Goal: Information Seeking & Learning: Learn about a topic

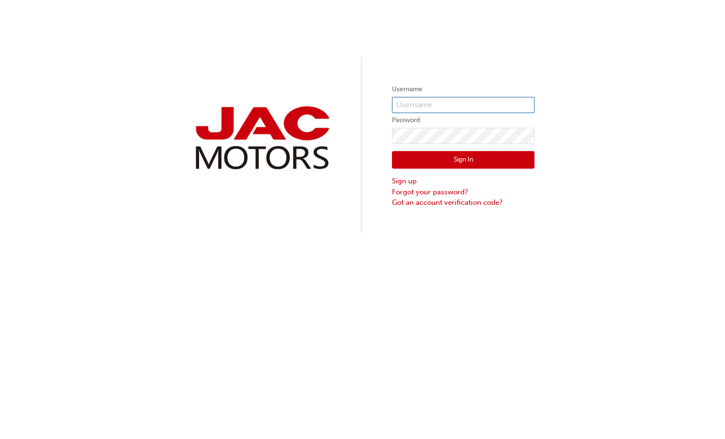
type input "SF0395"
click at [457, 155] on button "Sign In" at bounding box center [463, 160] width 143 height 18
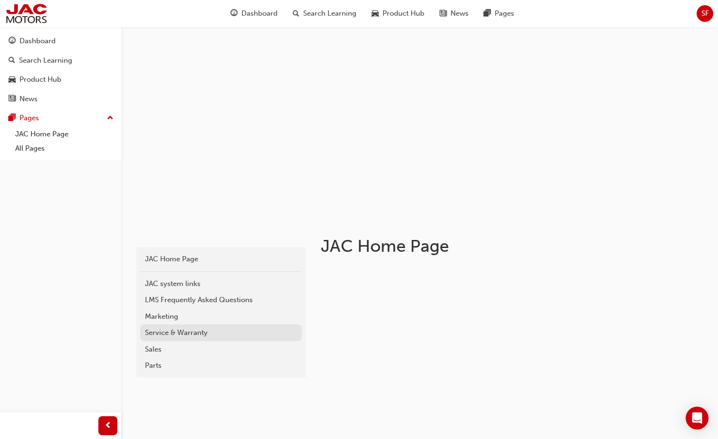
click at [156, 335] on div "Service & Warranty" at bounding box center [221, 332] width 152 height 11
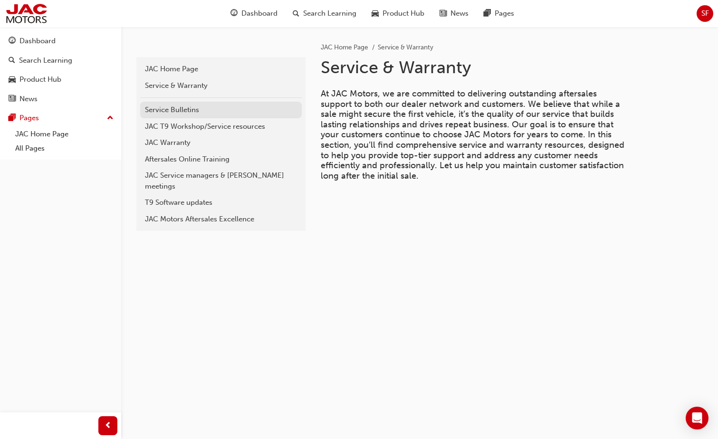
click at [189, 110] on div "Service Bulletins" at bounding box center [221, 110] width 152 height 11
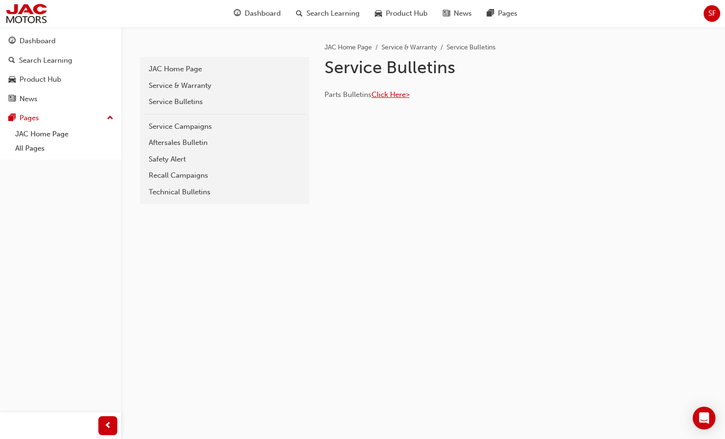
click at [392, 95] on span "Click Here>" at bounding box center [390, 94] width 38 height 9
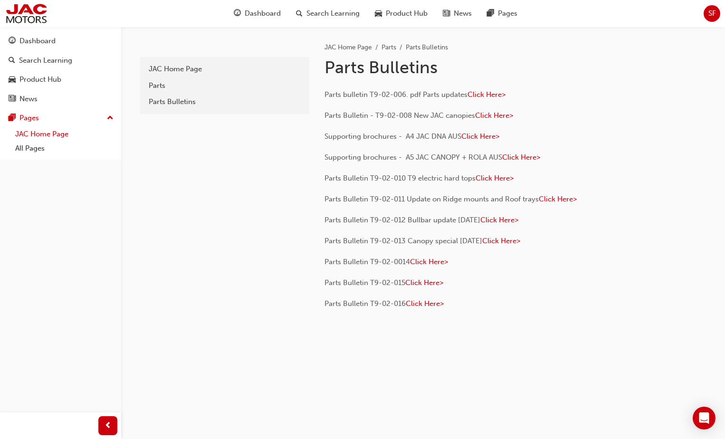
click at [27, 134] on link "JAC Home Page" at bounding box center [64, 134] width 106 height 15
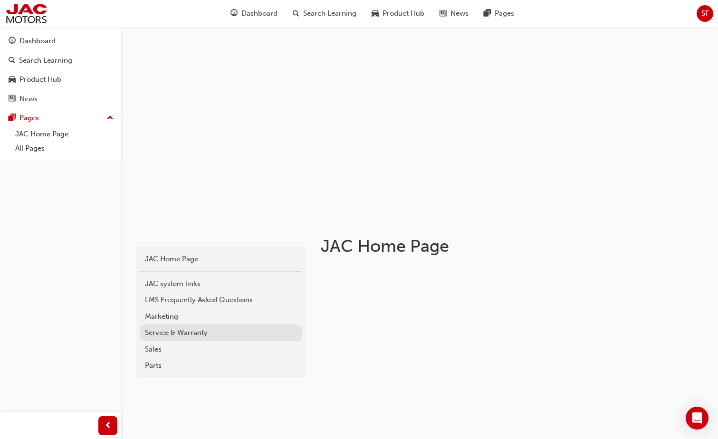
click at [163, 329] on div "Service & Warranty" at bounding box center [221, 332] width 152 height 11
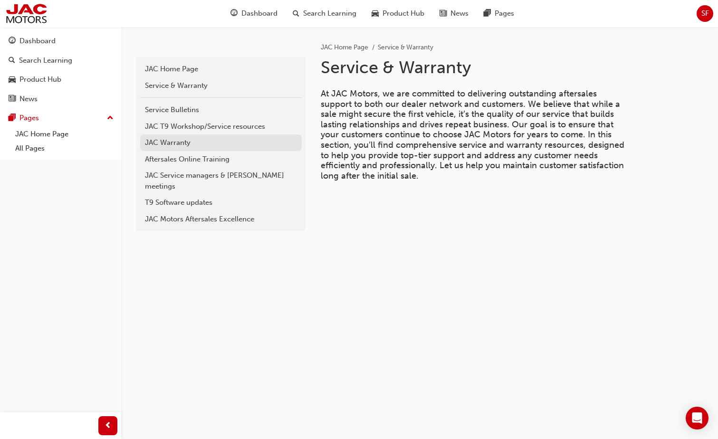
click at [163, 146] on div "JAC Warranty" at bounding box center [221, 142] width 152 height 11
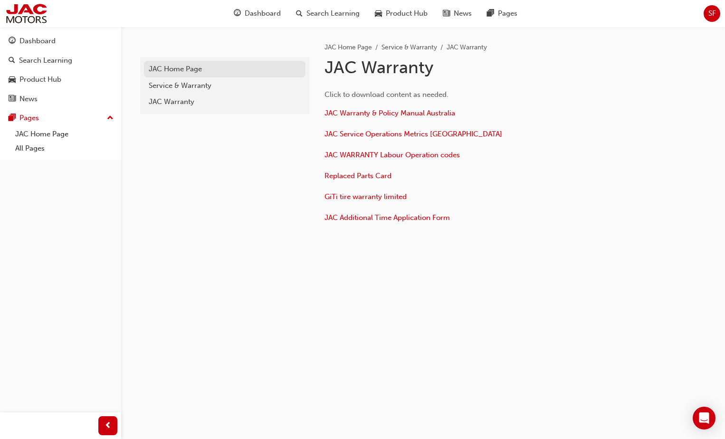
click at [176, 70] on div "JAC Home Page" at bounding box center [225, 69] width 152 height 11
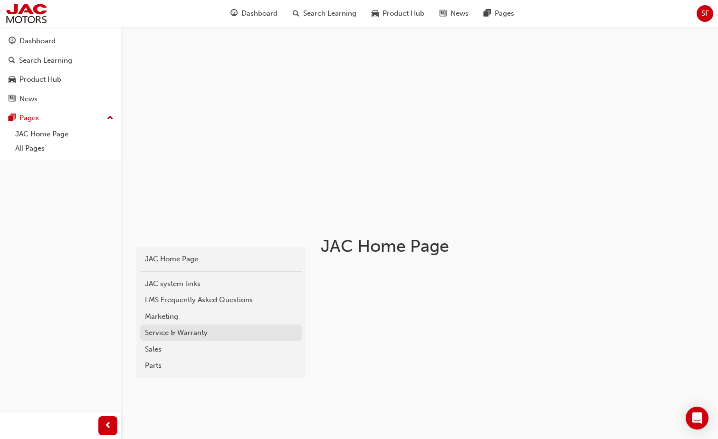
click at [151, 333] on div "Service & Warranty" at bounding box center [221, 332] width 152 height 11
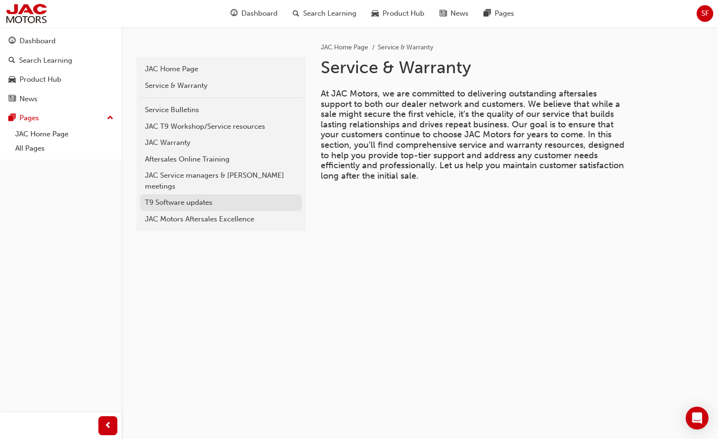
click at [182, 197] on div "T9 Software updates" at bounding box center [221, 202] width 152 height 11
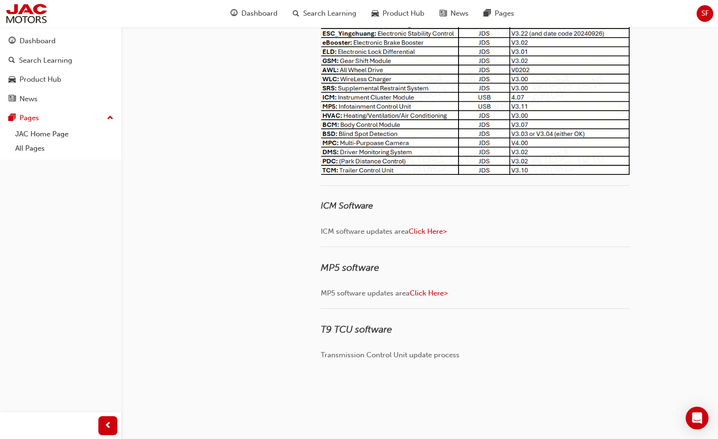
scroll to position [164, 0]
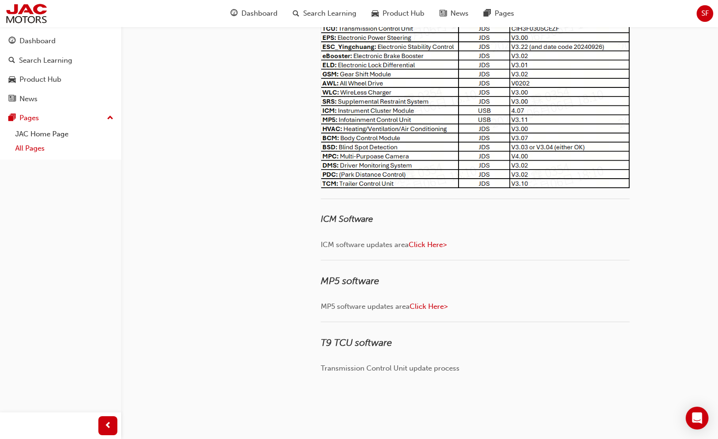
click at [31, 148] on link "All Pages" at bounding box center [64, 148] width 106 height 15
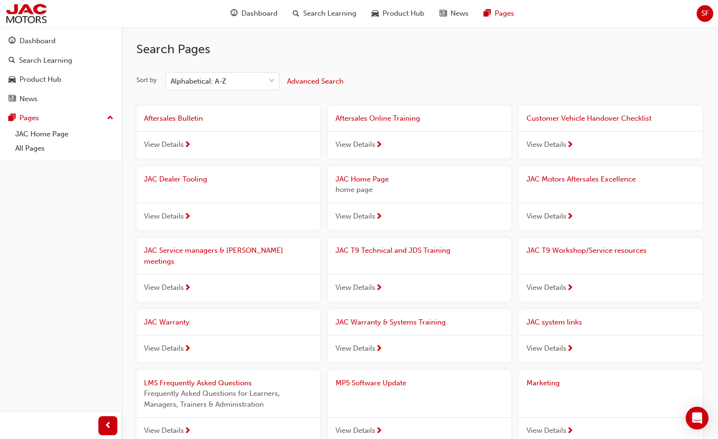
click at [147, 343] on span "View Details" at bounding box center [164, 348] width 40 height 11
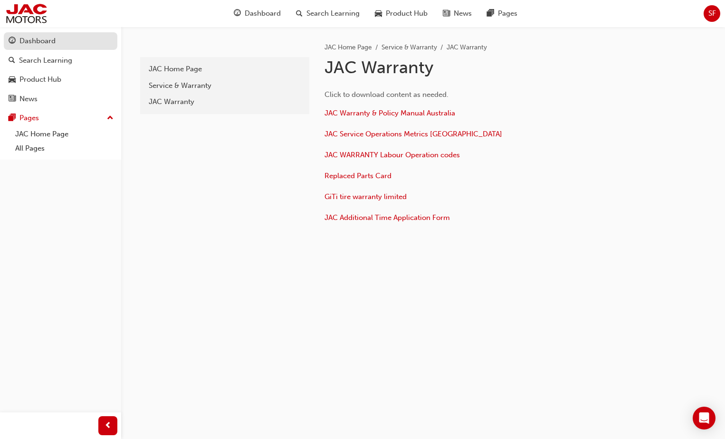
click at [33, 44] on div "Dashboard" at bounding box center [37, 41] width 36 height 11
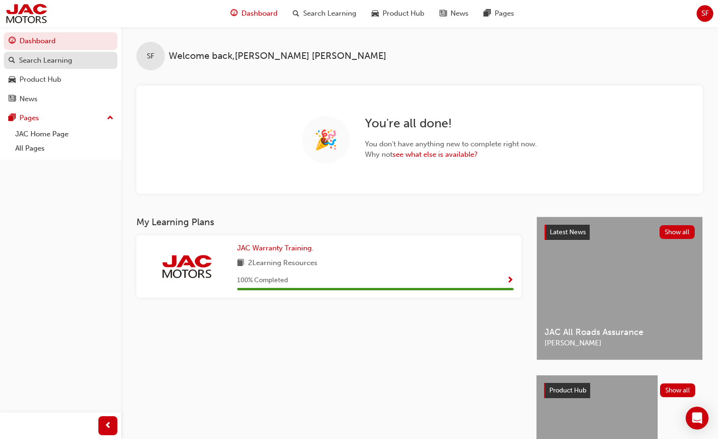
click at [66, 66] on div "Search Learning" at bounding box center [61, 61] width 104 height 12
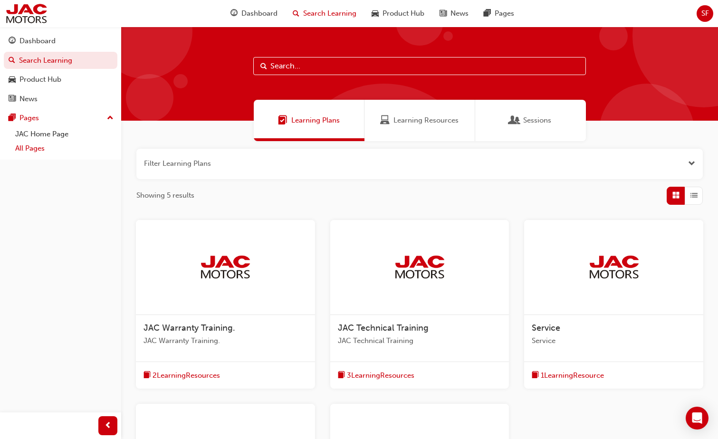
click at [44, 149] on link "All Pages" at bounding box center [64, 148] width 106 height 15
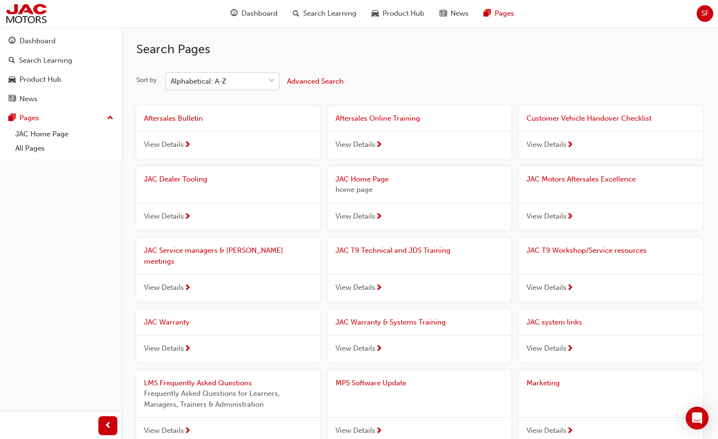
drag, startPoint x: 272, startPoint y: 77, endPoint x: 265, endPoint y: 82, distance: 8.5
click at [272, 77] on span "down-icon" at bounding box center [271, 81] width 7 height 12
click at [171, 77] on input "Sort by Alphabetical: A-Z" at bounding box center [171, 81] width 1 height 8
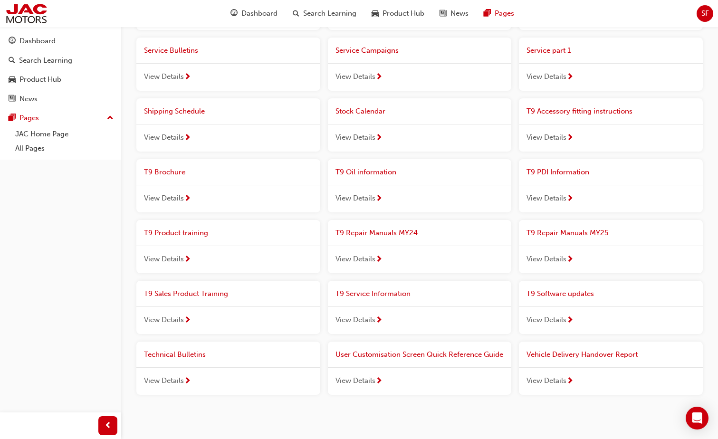
scroll to position [665, 0]
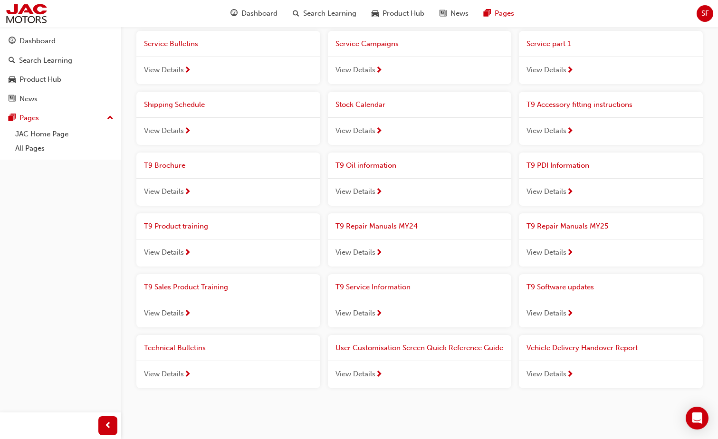
click at [556, 308] on span "View Details" at bounding box center [546, 313] width 40 height 11
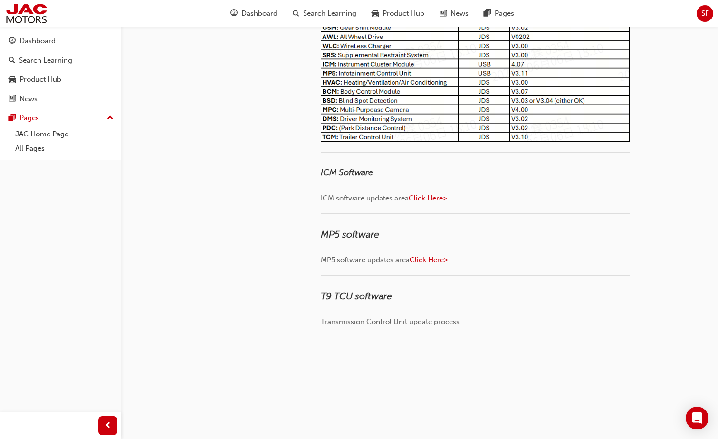
scroll to position [212, 0]
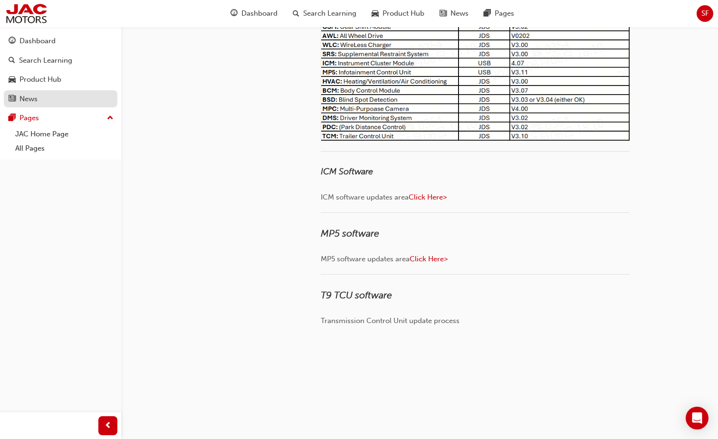
click at [34, 100] on div "News" at bounding box center [28, 99] width 18 height 11
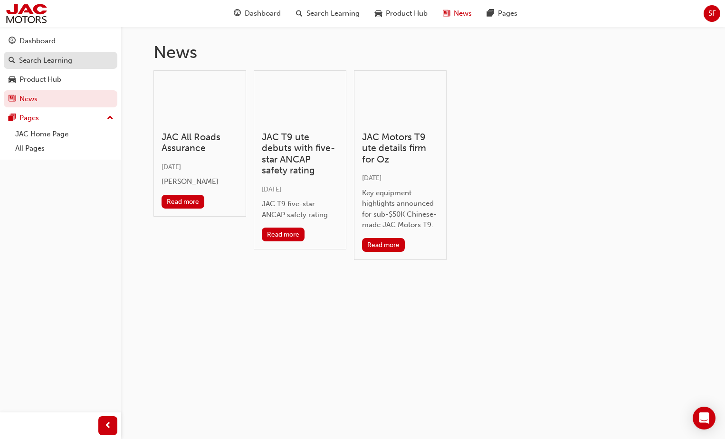
click at [42, 63] on div "Search Learning" at bounding box center [45, 60] width 53 height 11
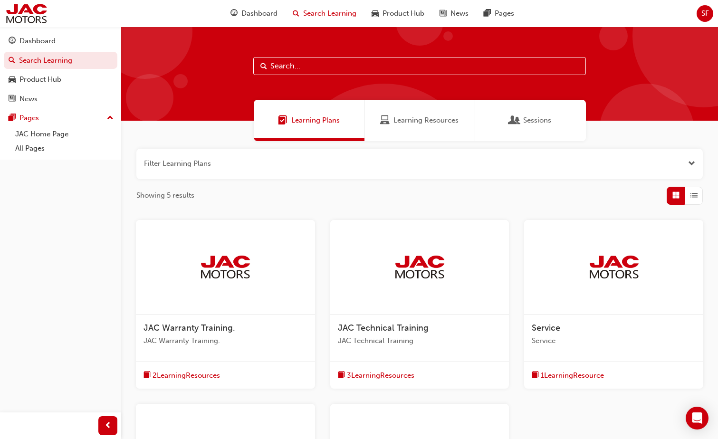
click at [280, 70] on input "text" at bounding box center [419, 66] width 333 height 18
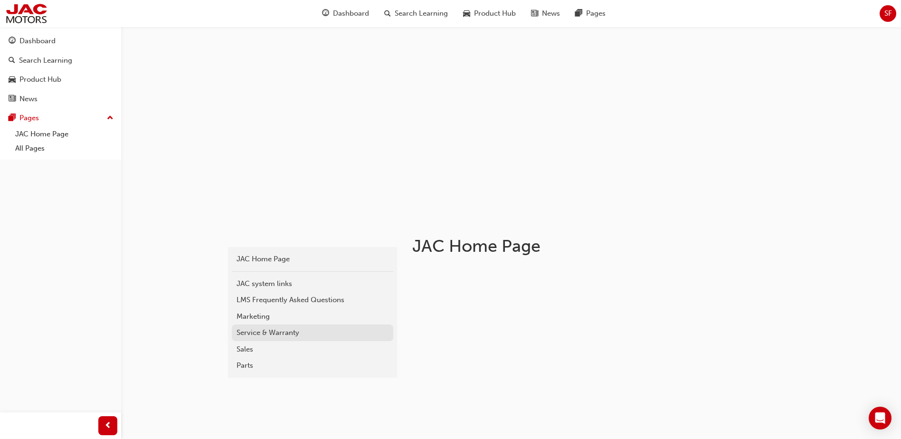
click at [259, 329] on div "Service & Warranty" at bounding box center [313, 332] width 152 height 11
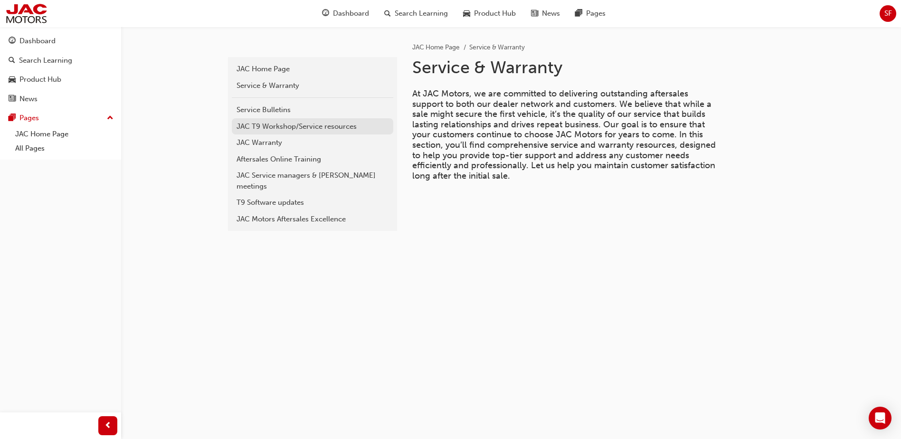
click at [282, 124] on div "JAC T9 Workshop/Service resources" at bounding box center [313, 126] width 152 height 11
click at [272, 108] on div "Service Bulletins" at bounding box center [313, 110] width 152 height 11
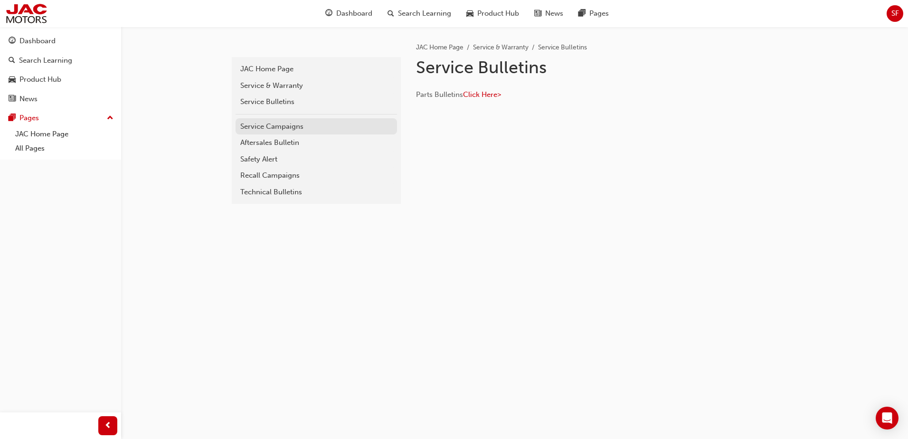
click at [281, 128] on div "Service Campaigns" at bounding box center [316, 126] width 152 height 11
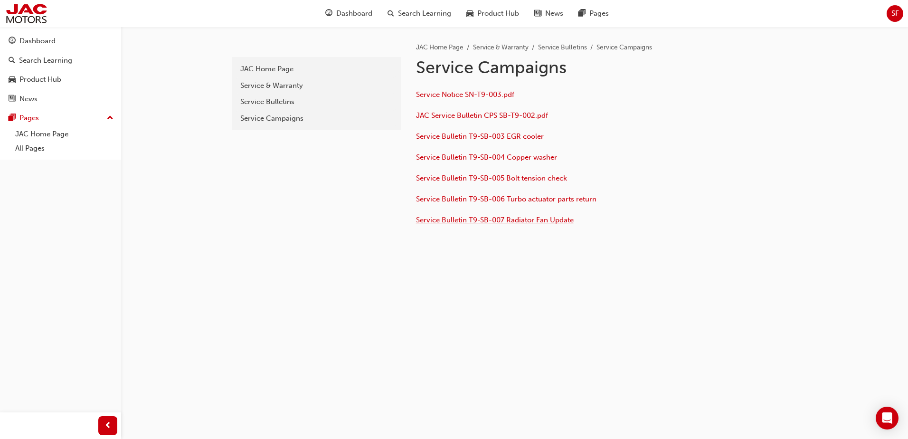
click at [456, 220] on span "Service Bulletin T9-SB-007 Radiator Fan Update" at bounding box center [495, 220] width 158 height 9
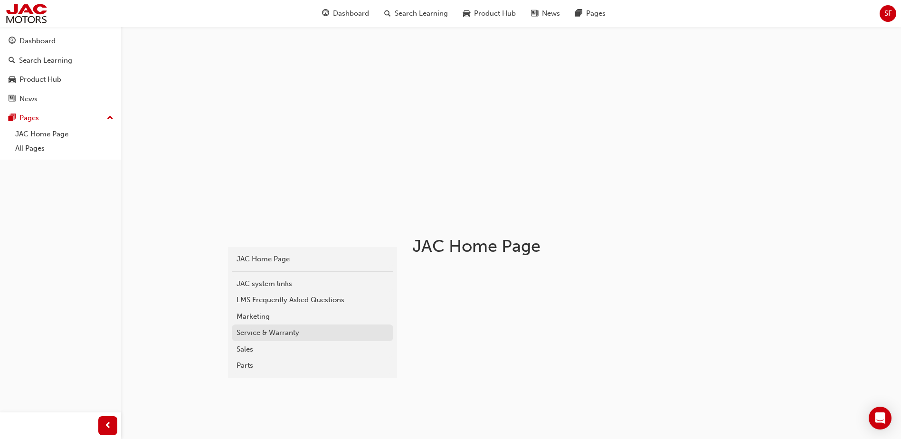
click at [256, 329] on div "Service & Warranty" at bounding box center [313, 332] width 152 height 11
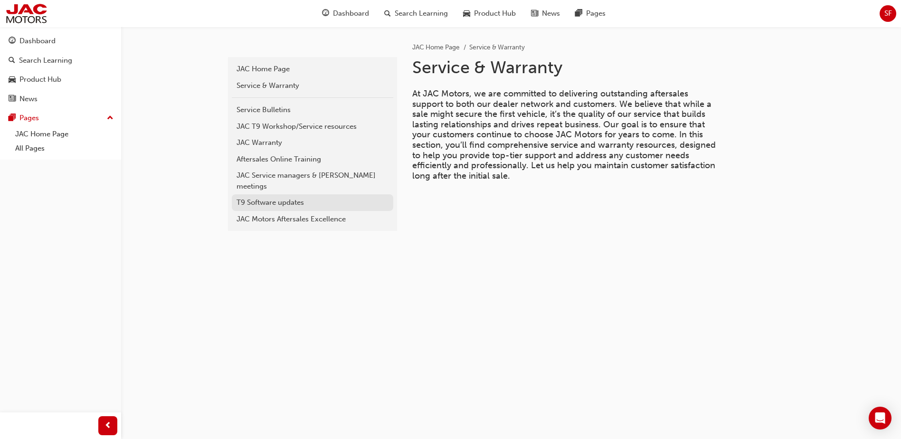
click at [288, 197] on div "T9 Software updates" at bounding box center [313, 202] width 152 height 11
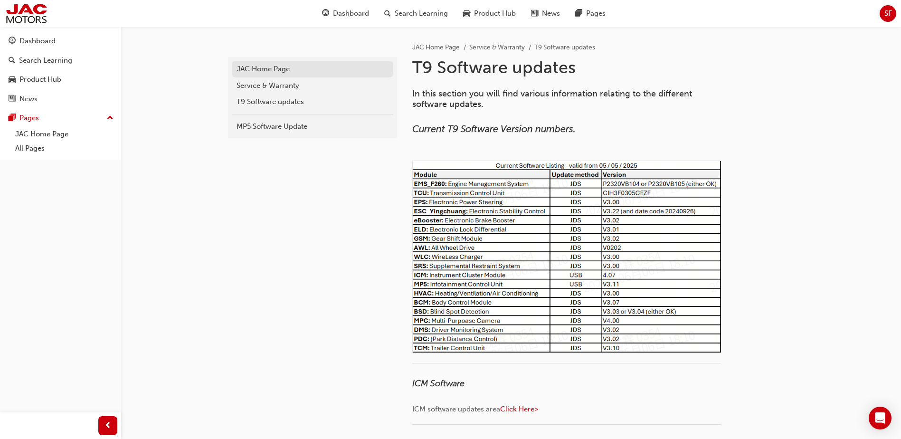
click at [270, 66] on div "JAC Home Page" at bounding box center [313, 69] width 152 height 11
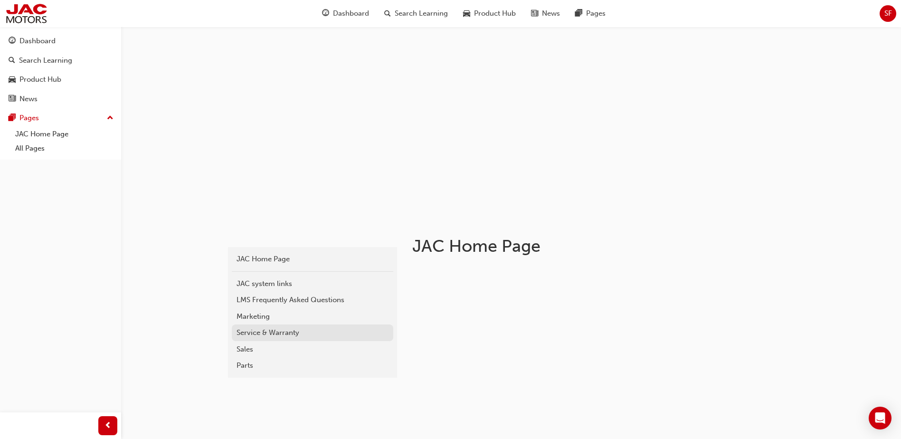
click at [265, 334] on div "Service & Warranty" at bounding box center [313, 332] width 152 height 11
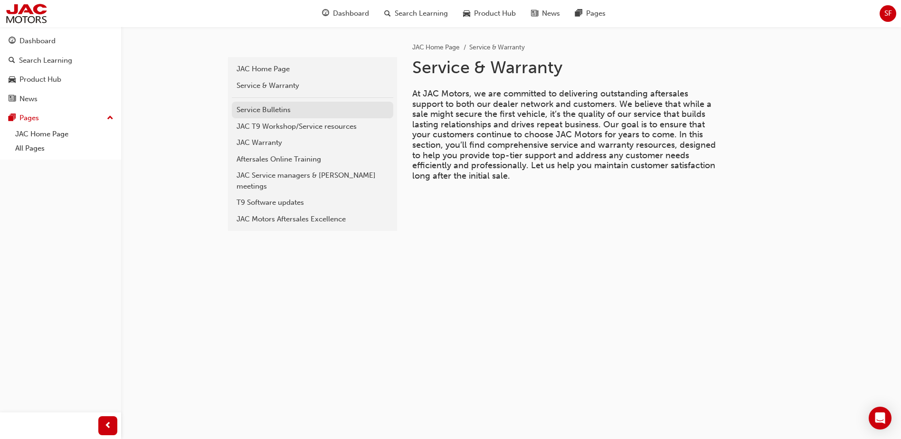
click at [277, 106] on div "Service Bulletins" at bounding box center [313, 110] width 152 height 11
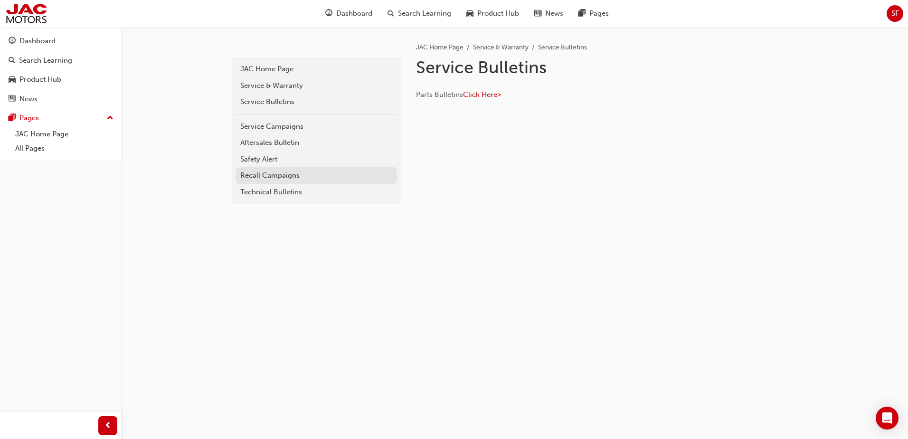
click at [277, 174] on div "Recall Campaigns" at bounding box center [316, 175] width 152 height 11
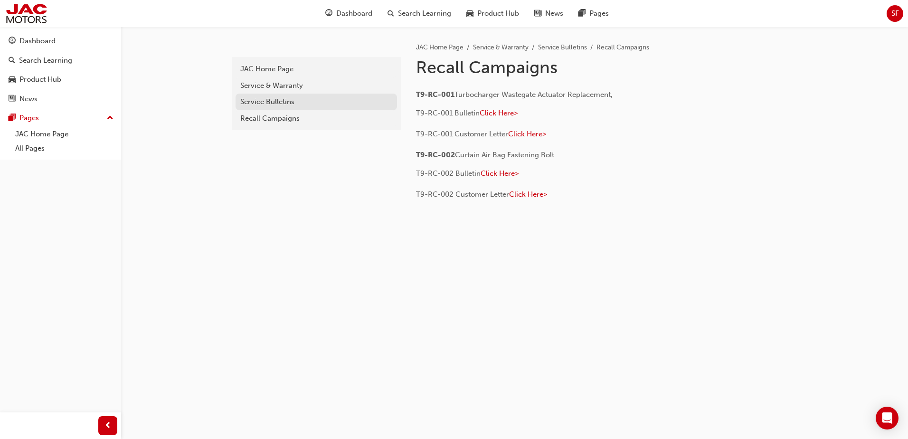
click at [269, 103] on div "Service Bulletins" at bounding box center [316, 101] width 152 height 11
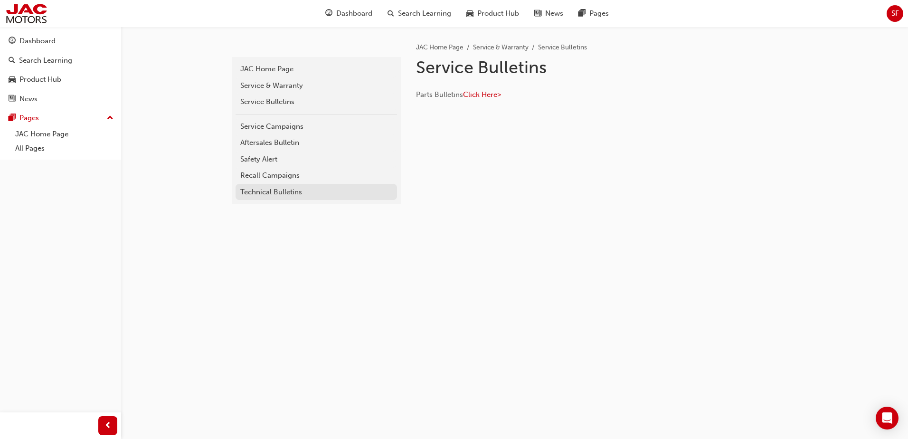
click at [276, 189] on div "Technical Bulletins" at bounding box center [316, 192] width 152 height 11
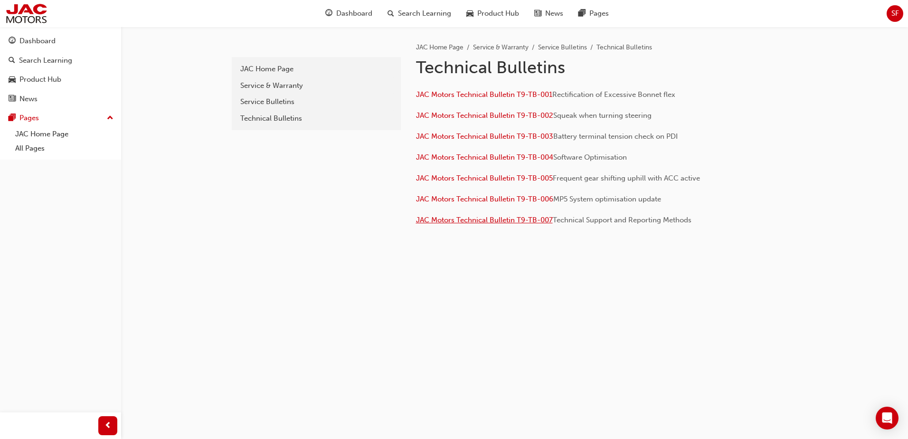
click at [491, 221] on span "JAC Motors Technical Bulletin T9-TB-007" at bounding box center [484, 220] width 137 height 9
click at [288, 101] on div "Service Bulletins" at bounding box center [316, 101] width 152 height 11
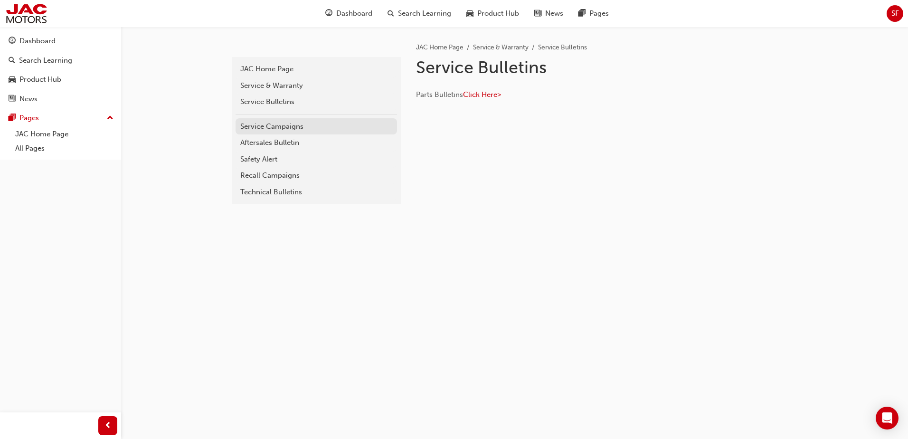
click at [292, 129] on div "Service Campaigns" at bounding box center [316, 126] width 152 height 11
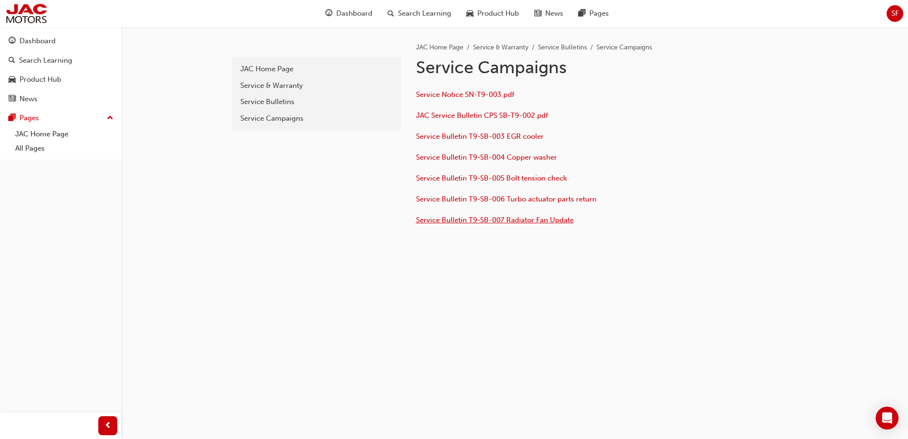
click at [476, 219] on span "Service Bulletin T9-SB-007 Radiator Fan Update" at bounding box center [495, 220] width 158 height 9
